Goal: Register for event/course

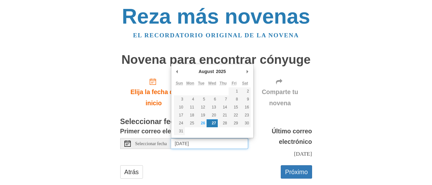
click at [223, 143] on input "Wednesday, August 27th" at bounding box center [209, 143] width 77 height 11
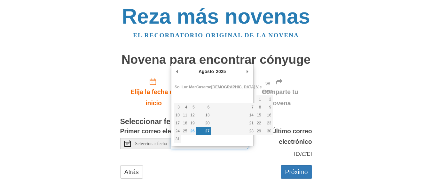
click at [209, 133] on font "27" at bounding box center [207, 131] width 4 height 4
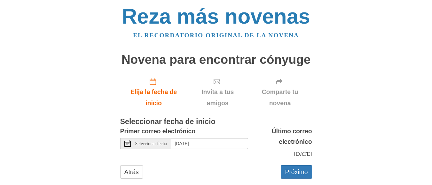
click at [219, 158] on div "Primer correo electrónico Seleccionar fecha Wednesday, August 27th Último corre…" at bounding box center [216, 142] width 192 height 33
click at [127, 146] on icon at bounding box center [127, 144] width 6 height 6
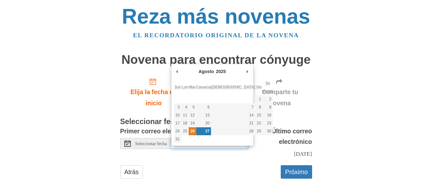
click at [194, 132] on font "26" at bounding box center [192, 131] width 4 height 4
click at [299, 172] on font "Próximo" at bounding box center [296, 172] width 23 height 7
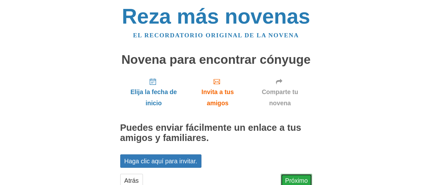
click at [294, 178] on font "Próximo" at bounding box center [296, 181] width 23 height 7
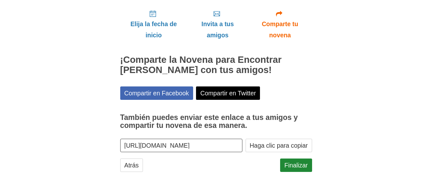
scroll to position [74, 0]
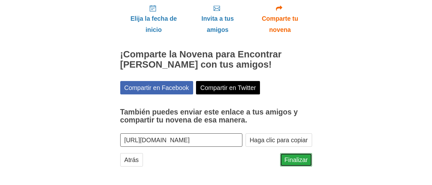
click at [297, 160] on font "Finalizar" at bounding box center [295, 160] width 23 height 7
